Goal: Task Accomplishment & Management: Use online tool/utility

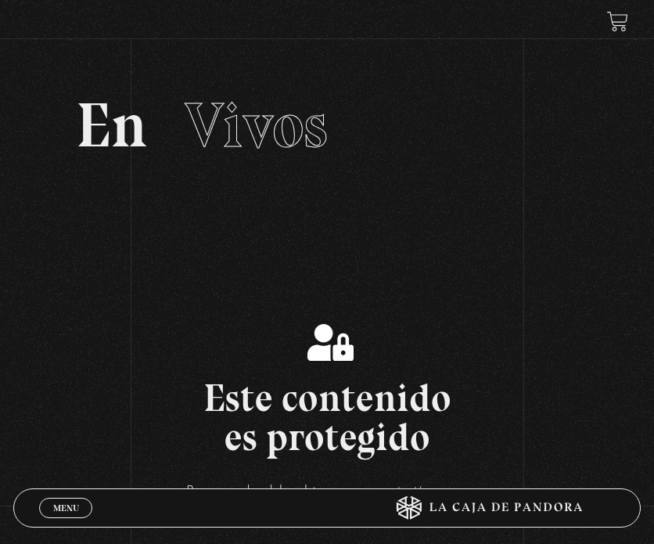
click at [65, 508] on span "Menu" at bounding box center [66, 507] width 26 height 9
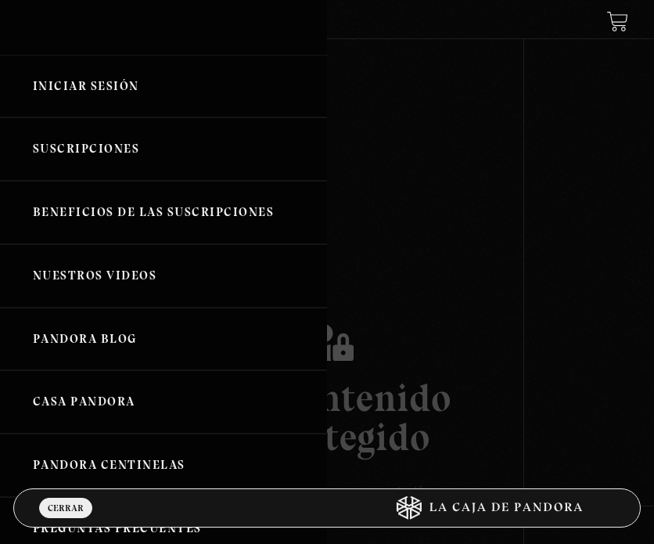
click at [84, 79] on link "Iniciar Sesión" at bounding box center [163, 86] width 327 height 63
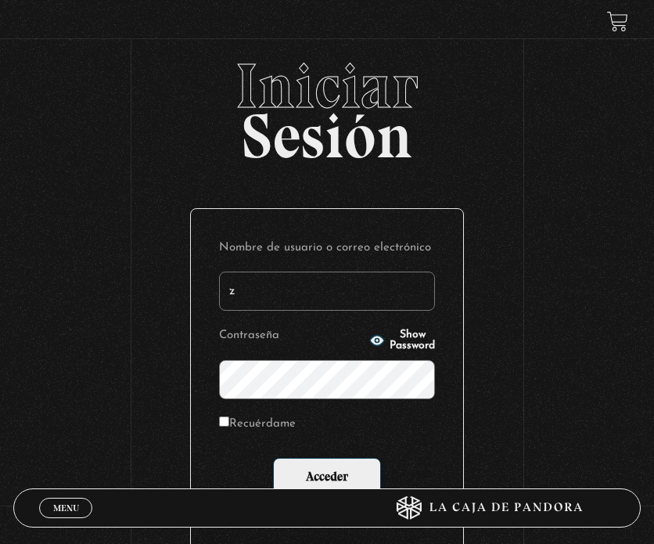
type input "ziane.valverde@gmail.com"
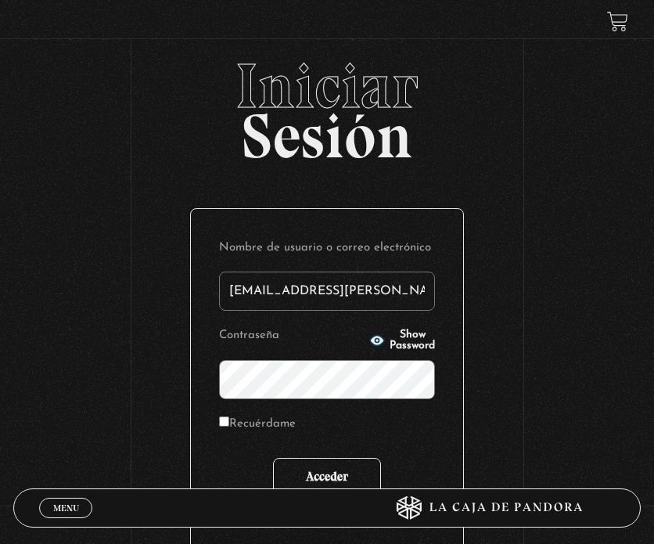
click at [344, 466] on input "Acceder" at bounding box center [327, 477] width 108 height 39
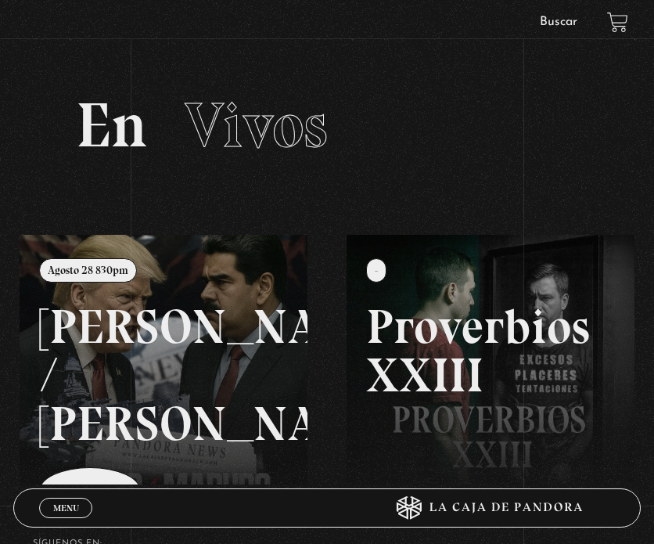
click at [135, 379] on link at bounding box center [347, 507] width 654 height 544
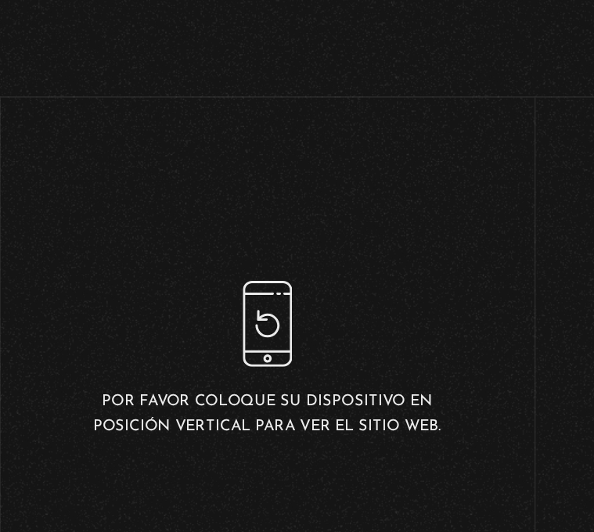
click at [178, 232] on div "Por favor coloque su dispositivo en posición vertical para ver el sitio web." at bounding box center [297, 239] width 238 height 104
click at [185, 216] on div "Por favor coloque su dispositivo en posición vertical para ver el sitio web." at bounding box center [297, 239] width 238 height 104
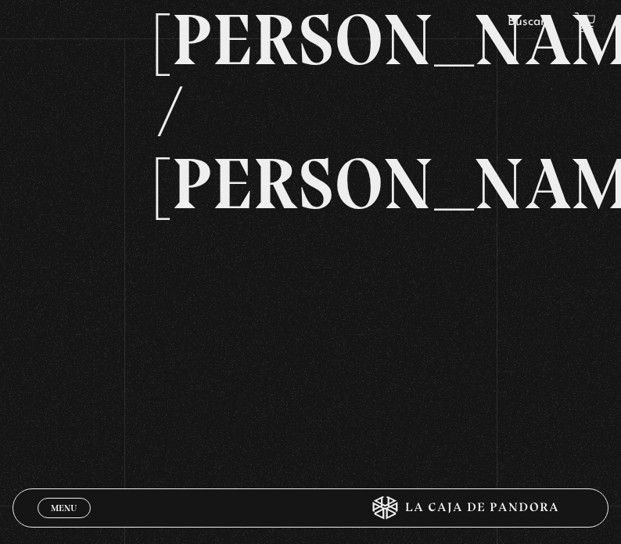
scroll to position [166, 0]
